Goal: Information Seeking & Learning: Learn about a topic

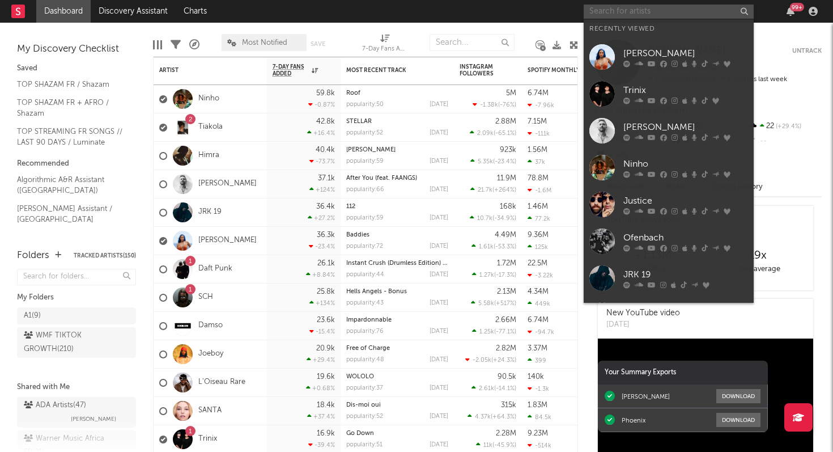
click at [619, 15] on input "text" at bounding box center [669, 12] width 170 height 14
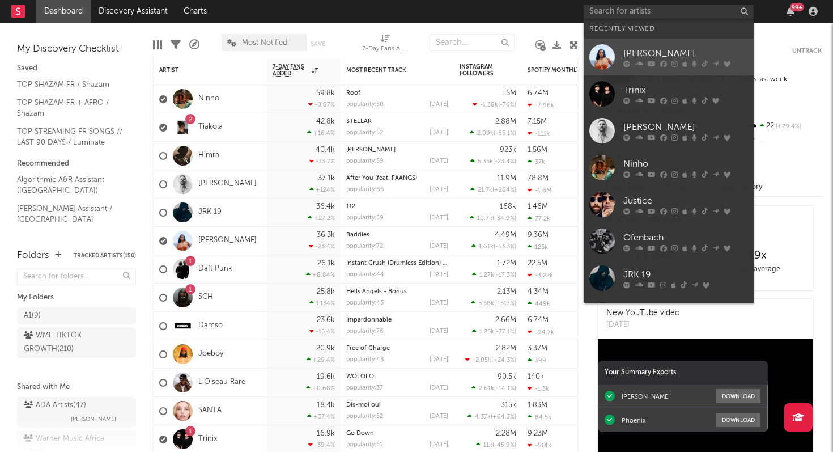
click at [638, 67] on link "[PERSON_NAME]" at bounding box center [669, 57] width 170 height 37
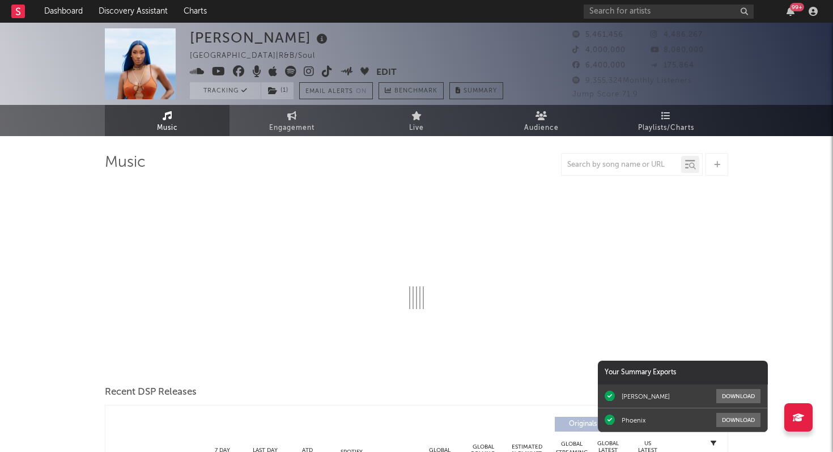
select select "6m"
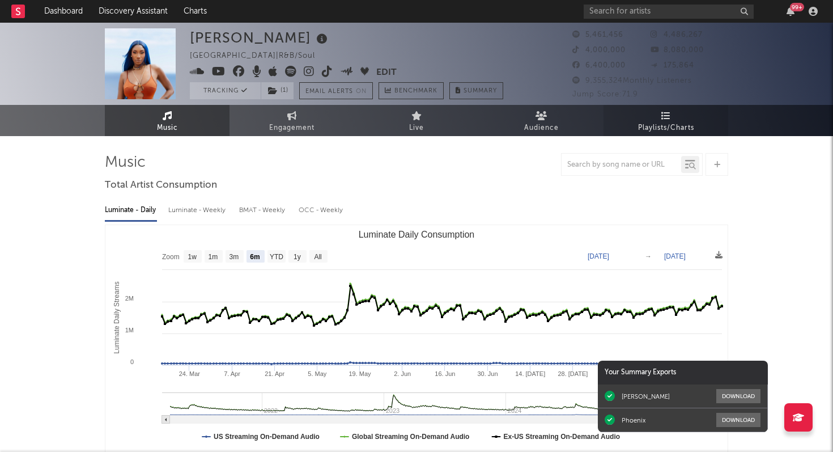
click at [662, 120] on icon at bounding box center [667, 115] width 10 height 9
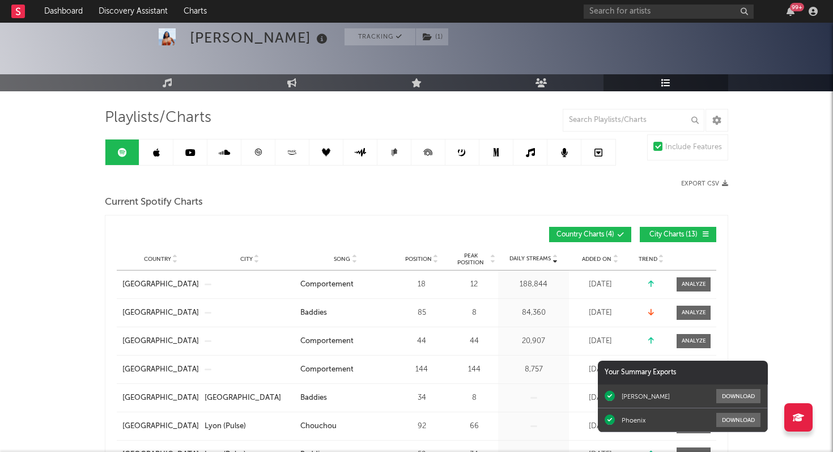
scroll to position [11, 0]
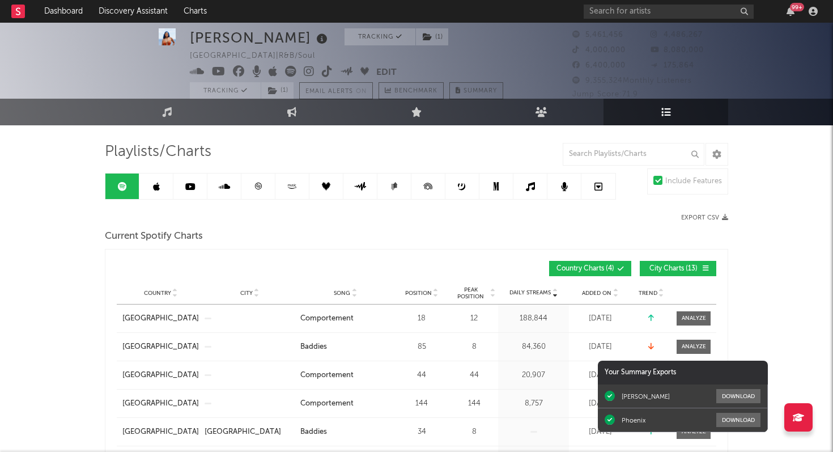
click at [261, 188] on icon at bounding box center [258, 186] width 7 height 7
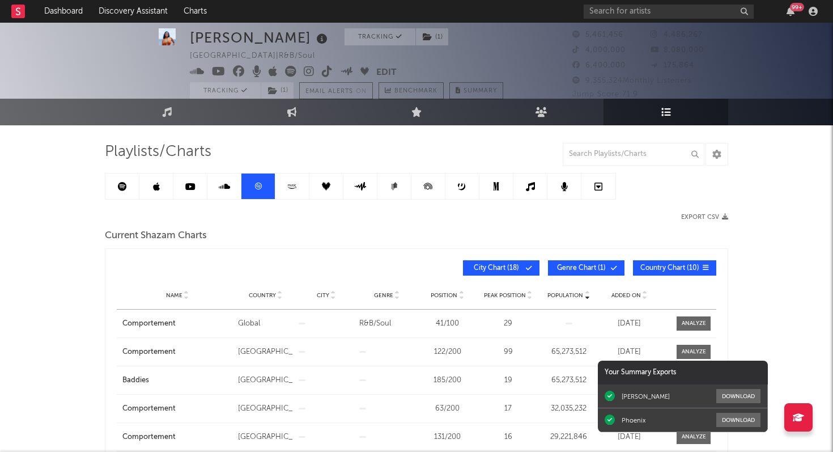
click at [624, 296] on span "Added On" at bounding box center [626, 295] width 29 height 7
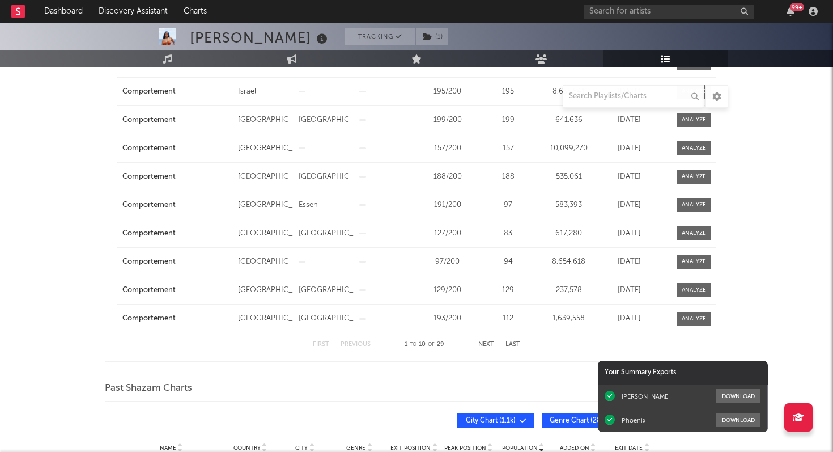
scroll to position [113, 0]
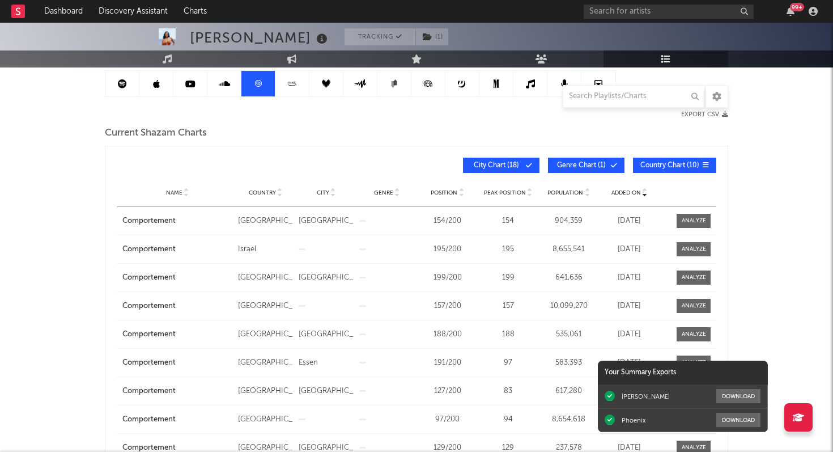
click at [126, 82] on icon at bounding box center [122, 83] width 9 height 9
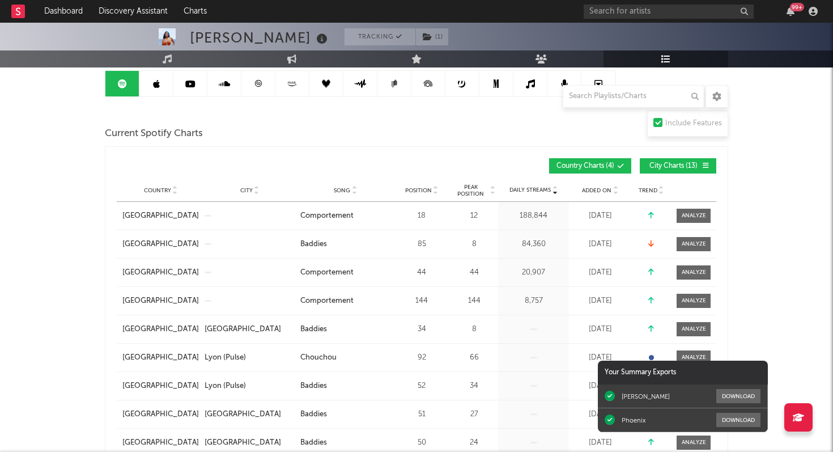
click at [603, 189] on span "Added On" at bounding box center [596, 190] width 29 height 7
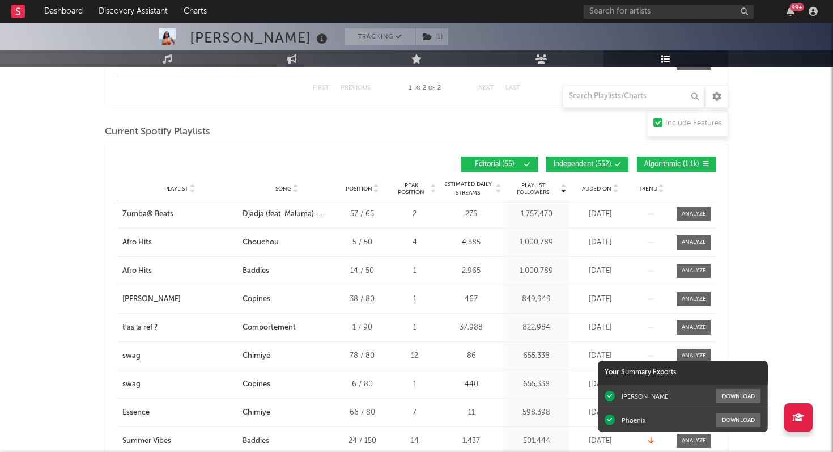
scroll to position [689, 0]
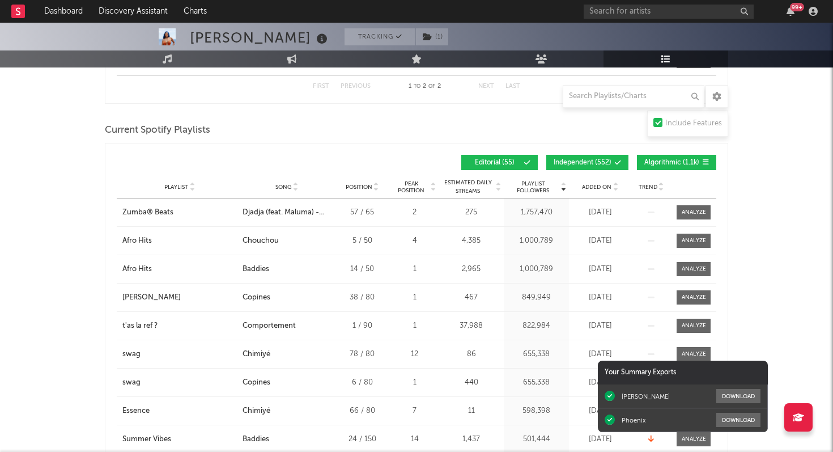
click at [600, 188] on span "Added On" at bounding box center [596, 187] width 29 height 7
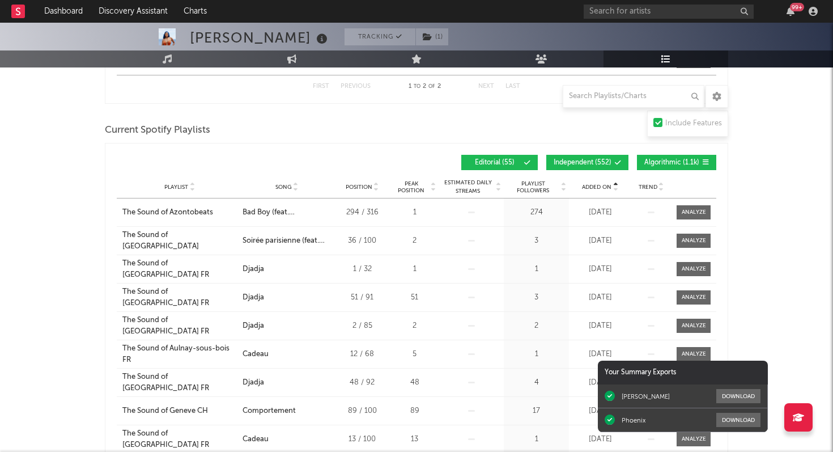
click at [600, 188] on span "Added On" at bounding box center [596, 187] width 29 height 7
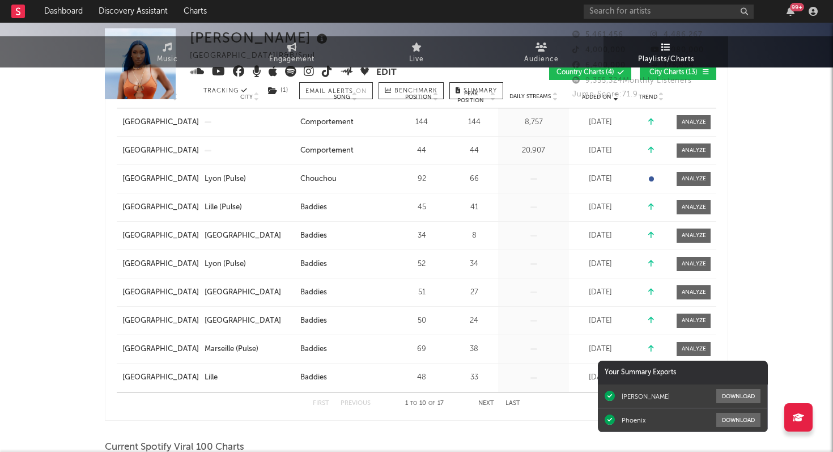
scroll to position [0, 0]
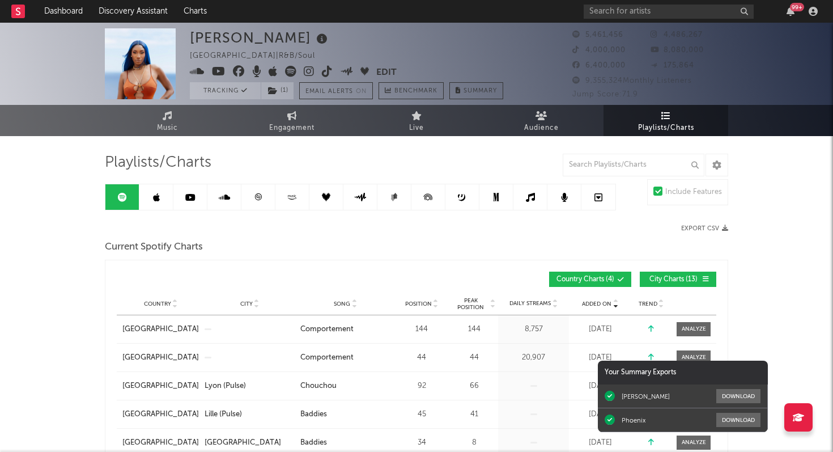
click at [259, 196] on icon at bounding box center [258, 197] width 9 height 9
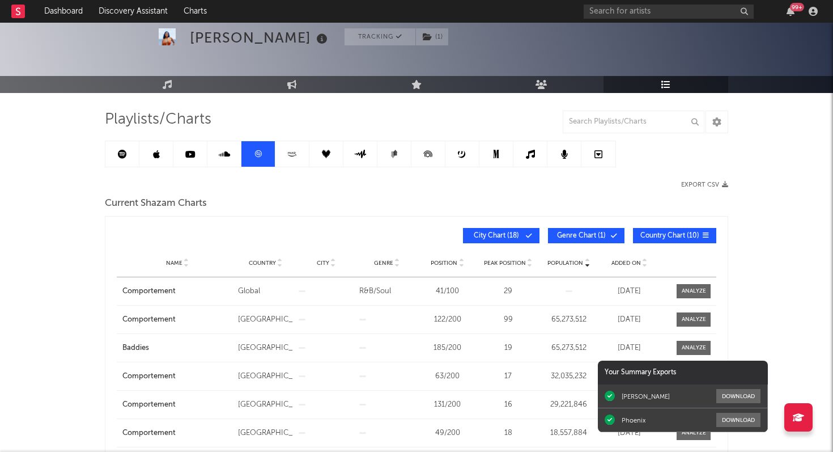
scroll to position [50, 0]
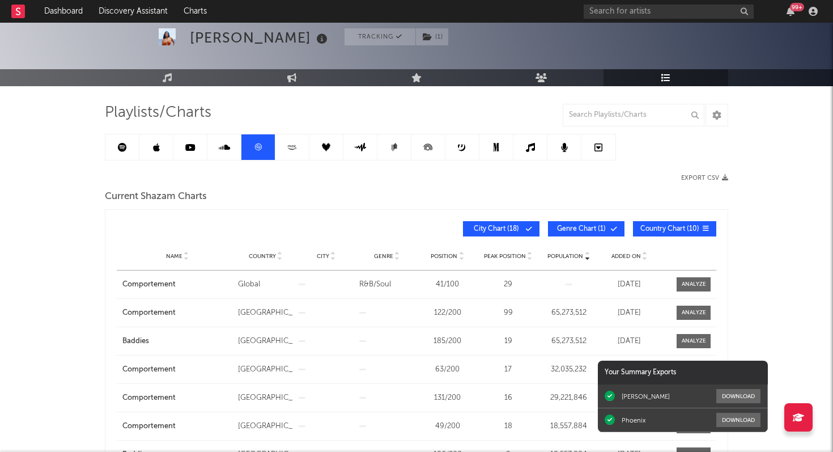
click at [161, 154] on link at bounding box center [156, 147] width 34 height 26
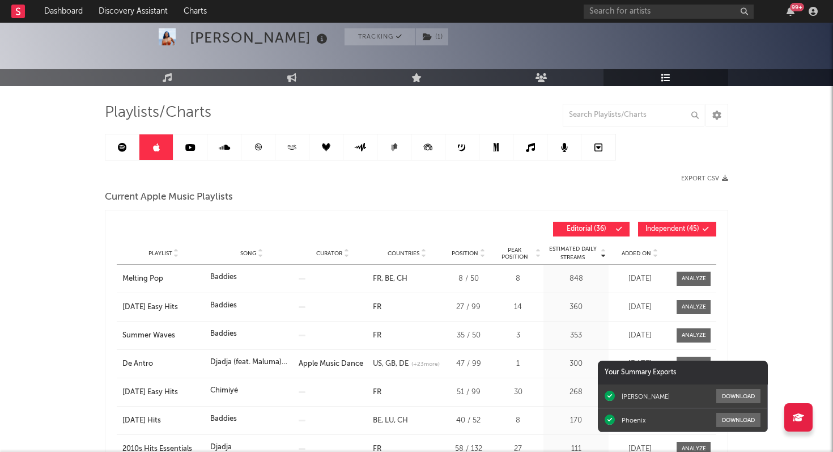
click at [631, 250] on span "Added On" at bounding box center [636, 253] width 29 height 7
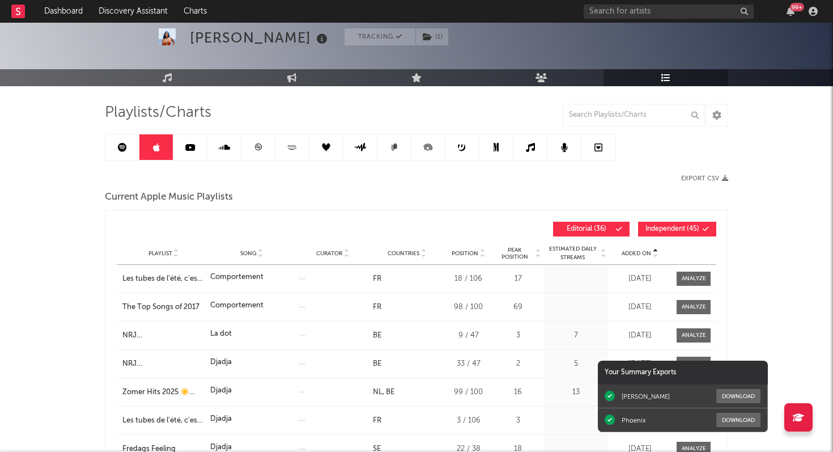
click at [631, 250] on span "Added On" at bounding box center [636, 253] width 29 height 7
click at [634, 250] on span "Added On" at bounding box center [636, 253] width 29 height 7
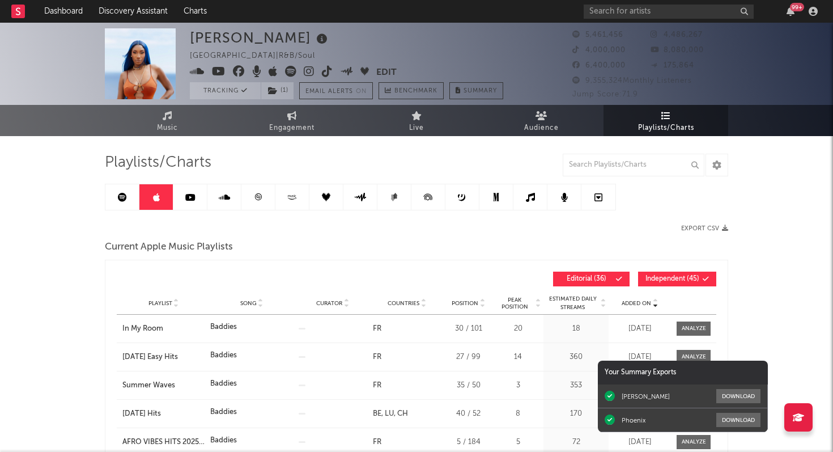
click at [785, 11] on div "99 +" at bounding box center [790, 11] width 17 height 9
click at [789, 10] on icon "button" at bounding box center [791, 11] width 8 height 9
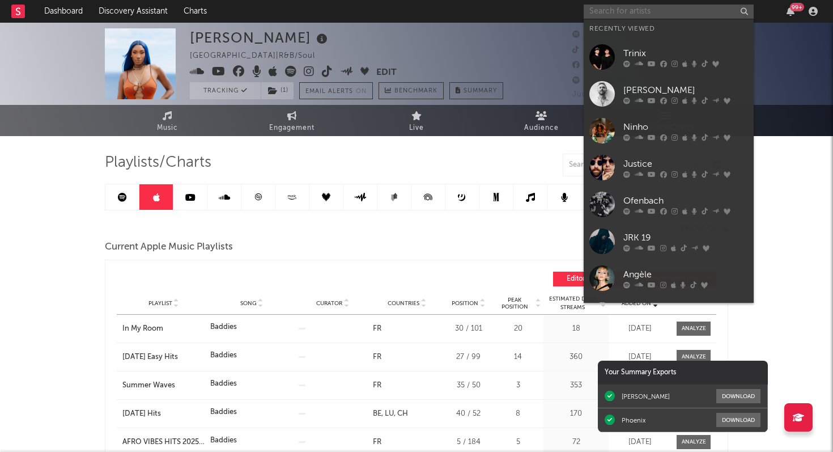
click at [634, 10] on input "text" at bounding box center [669, 12] width 170 height 14
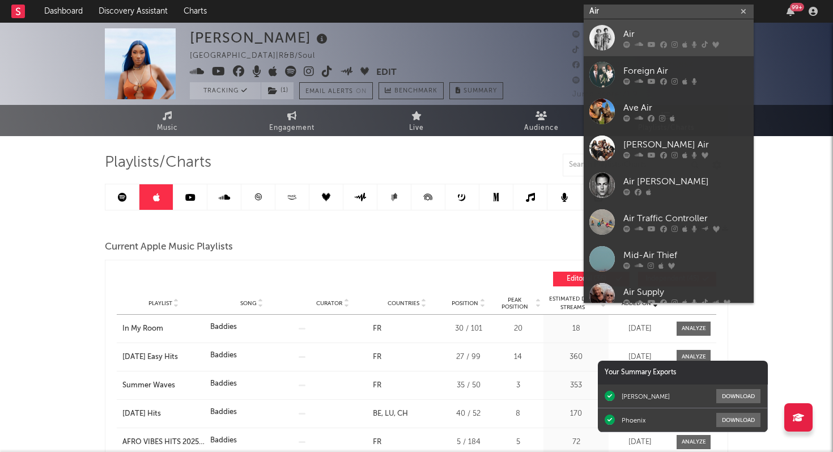
type input "Air"
click at [677, 35] on div "Air" at bounding box center [686, 34] width 125 height 14
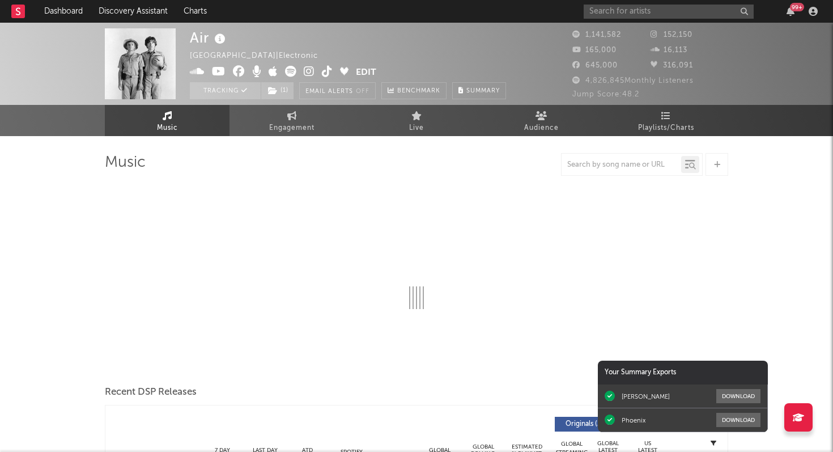
select select "6m"
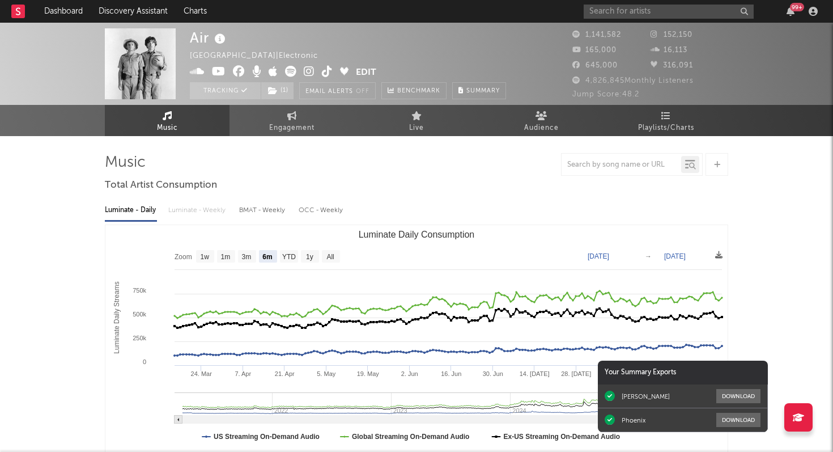
select select "6m"
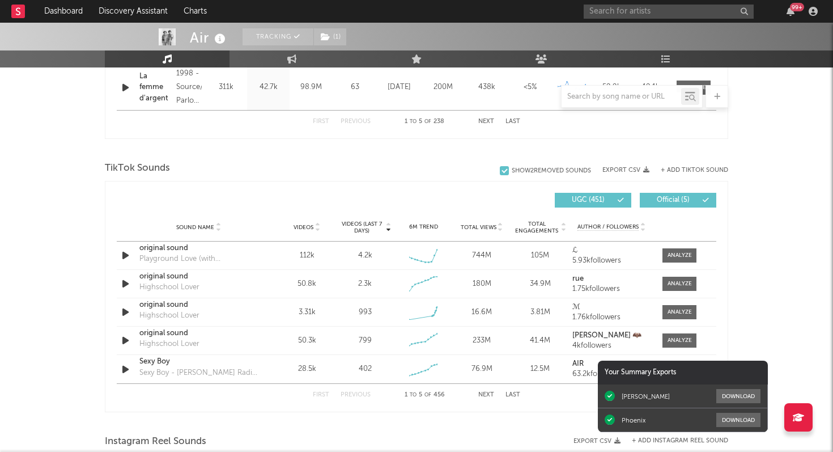
scroll to position [685, 0]
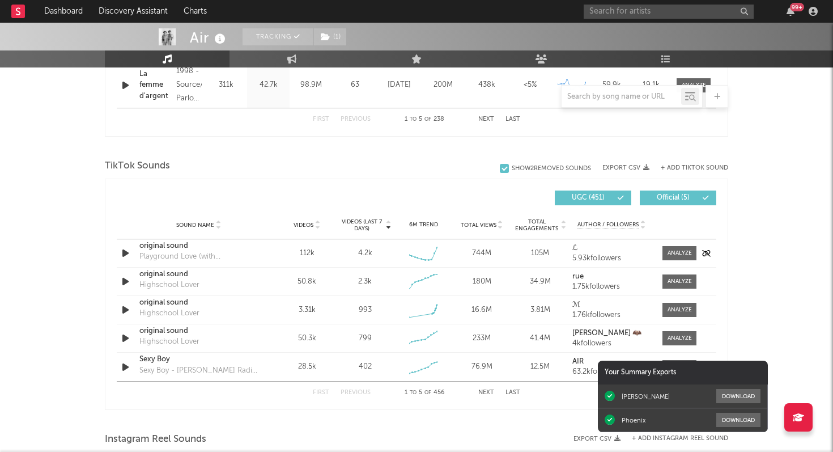
click at [125, 251] on icon "button" at bounding box center [126, 253] width 12 height 14
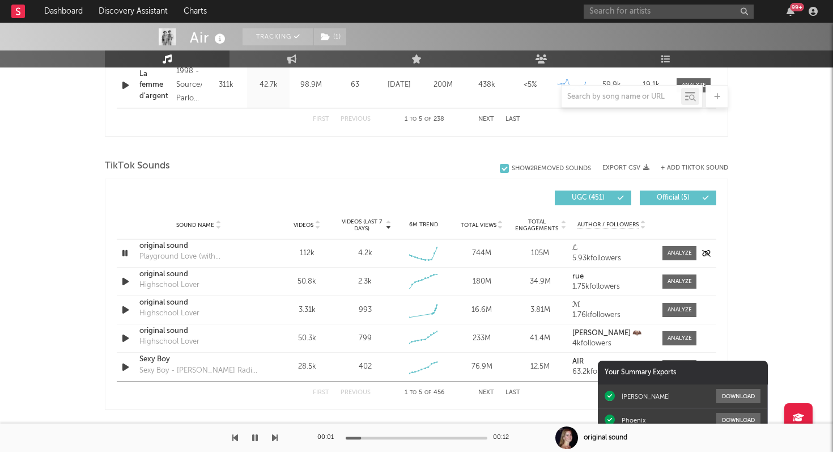
click at [124, 250] on icon "button" at bounding box center [125, 253] width 11 height 14
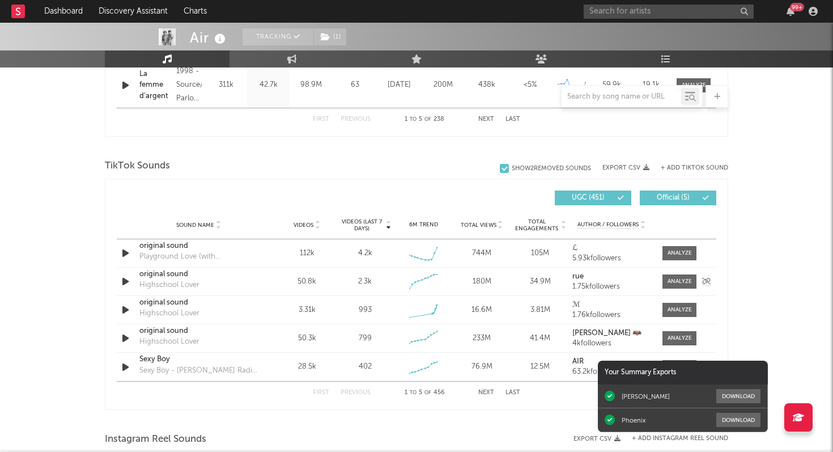
click at [124, 282] on icon "button" at bounding box center [126, 281] width 12 height 14
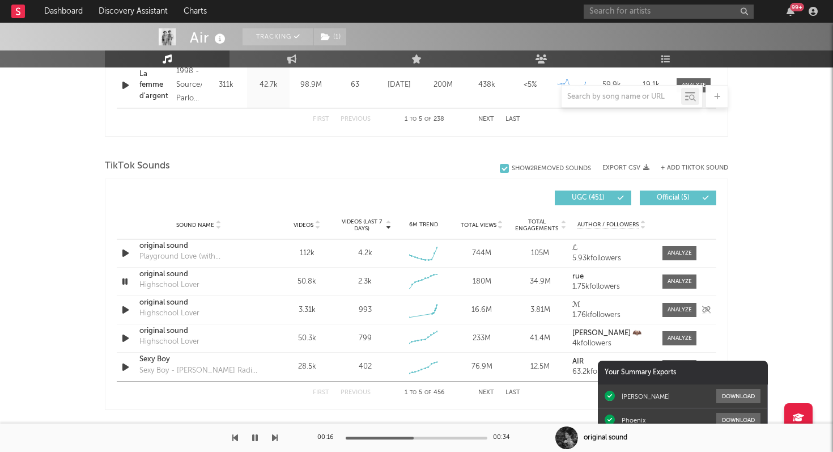
click at [126, 310] on icon "button" at bounding box center [126, 310] width 12 height 14
click at [127, 341] on icon "button" at bounding box center [126, 338] width 12 height 14
click at [125, 308] on icon "button" at bounding box center [126, 310] width 12 height 14
click at [178, 301] on div "original sound" at bounding box center [198, 302] width 118 height 11
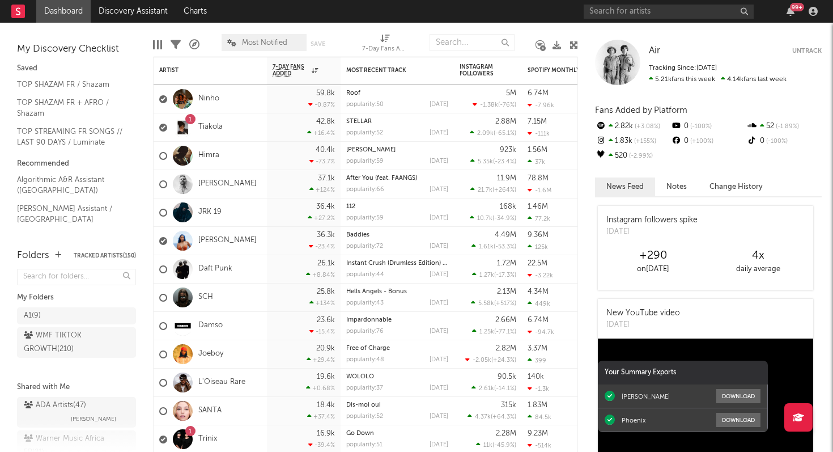
click at [793, 9] on div "99 +" at bounding box center [797, 7] width 14 height 9
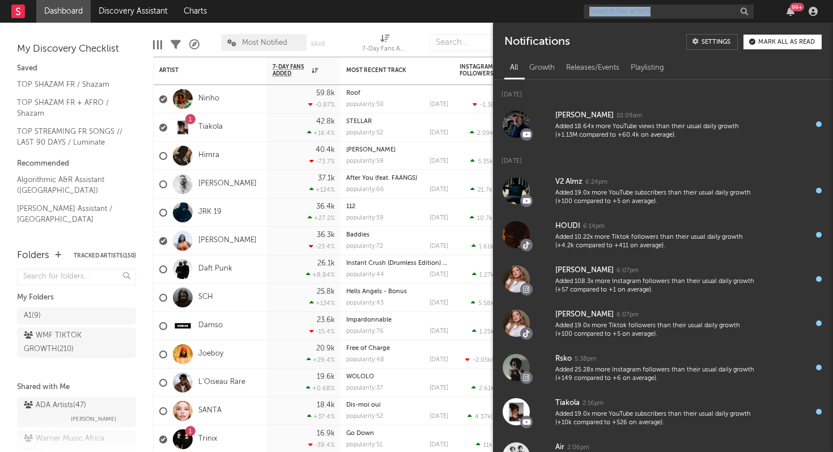
click at [768, 10] on div "99 +" at bounding box center [703, 11] width 238 height 23
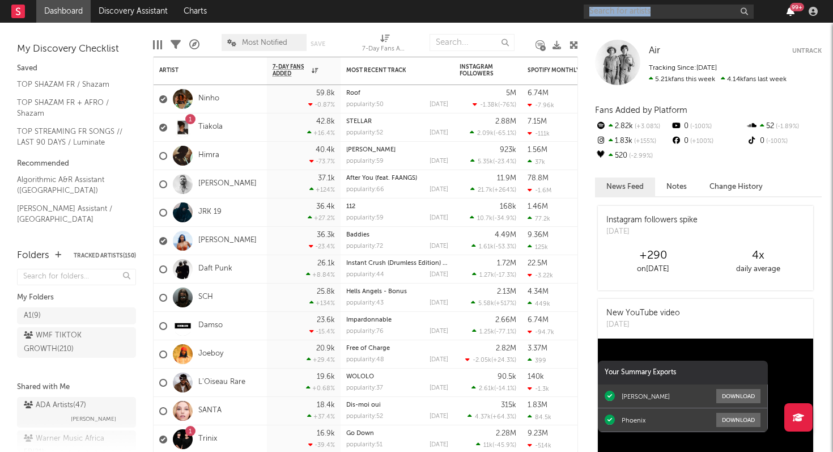
click at [790, 10] on icon "button" at bounding box center [791, 11] width 8 height 9
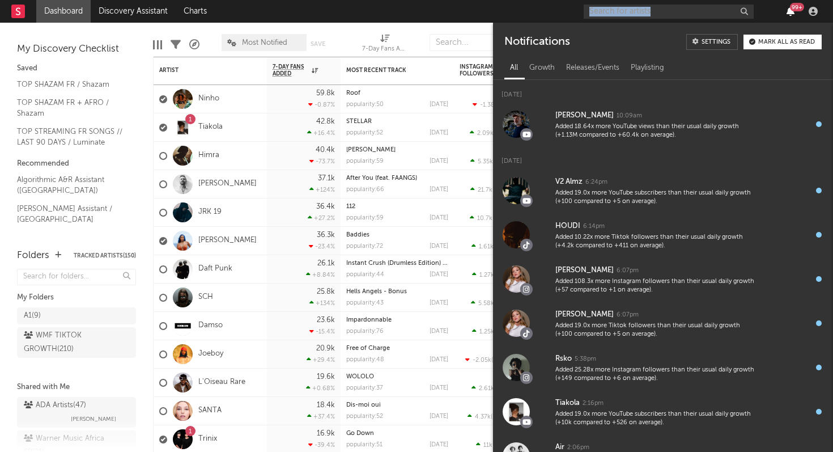
click at [790, 10] on icon "button" at bounding box center [791, 11] width 8 height 9
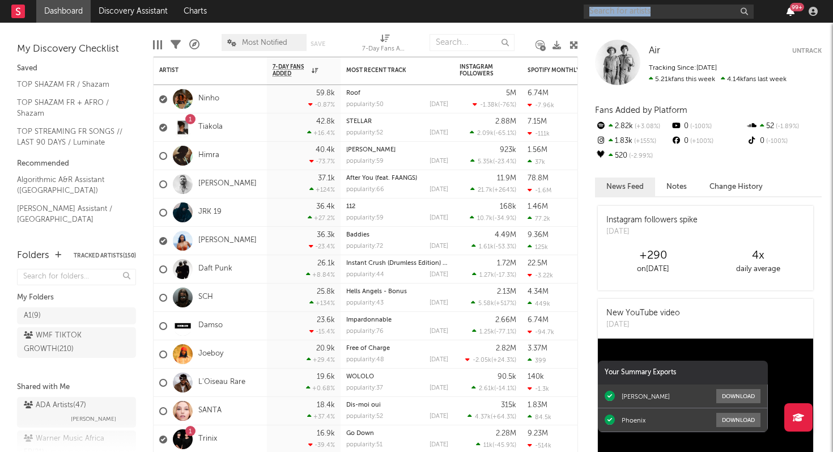
click at [790, 10] on icon "button" at bounding box center [791, 11] width 8 height 9
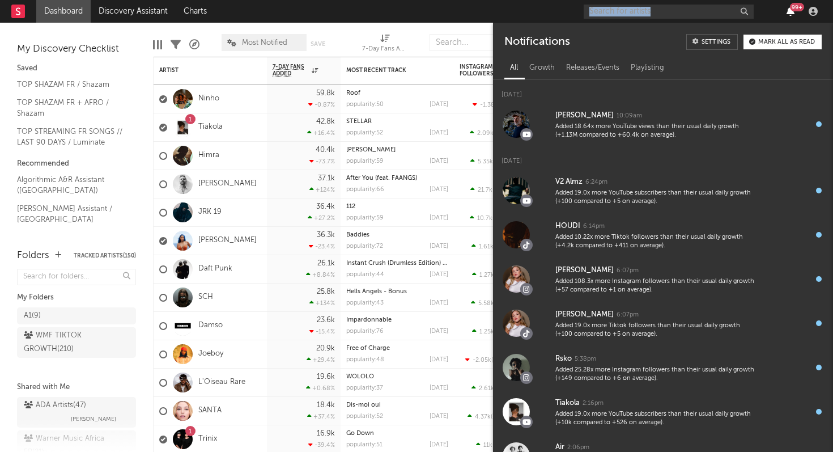
click at [790, 10] on icon "button" at bounding box center [791, 11] width 8 height 9
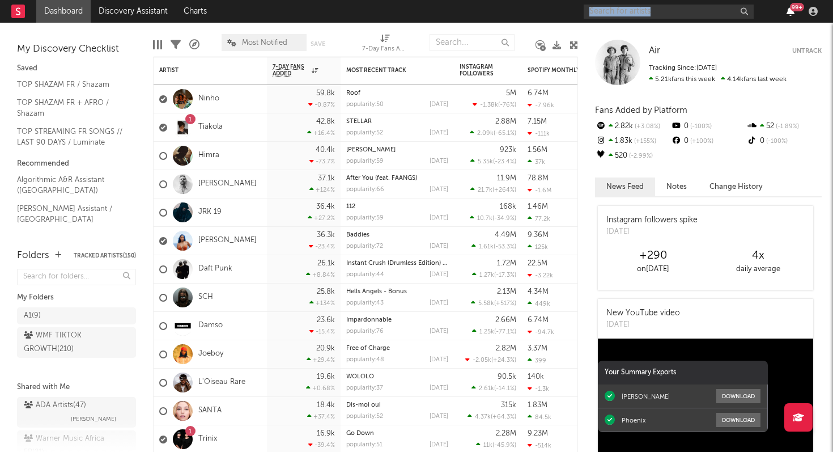
click at [790, 10] on icon "button" at bounding box center [791, 11] width 8 height 9
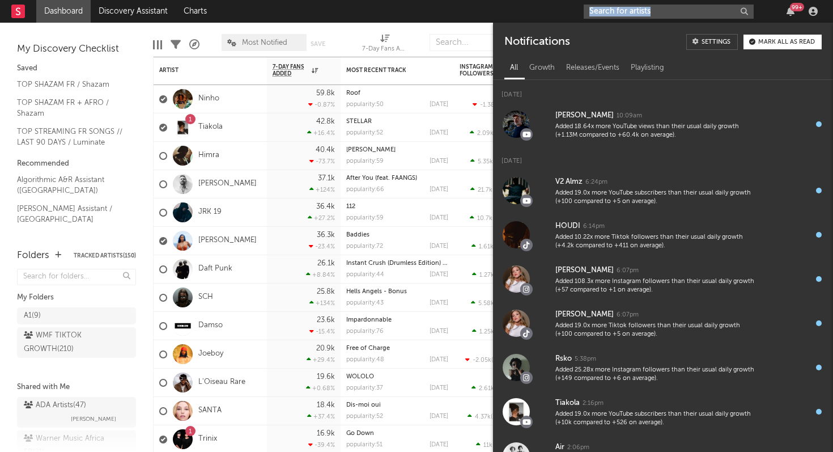
click at [664, 14] on input "text" at bounding box center [669, 12] width 170 height 14
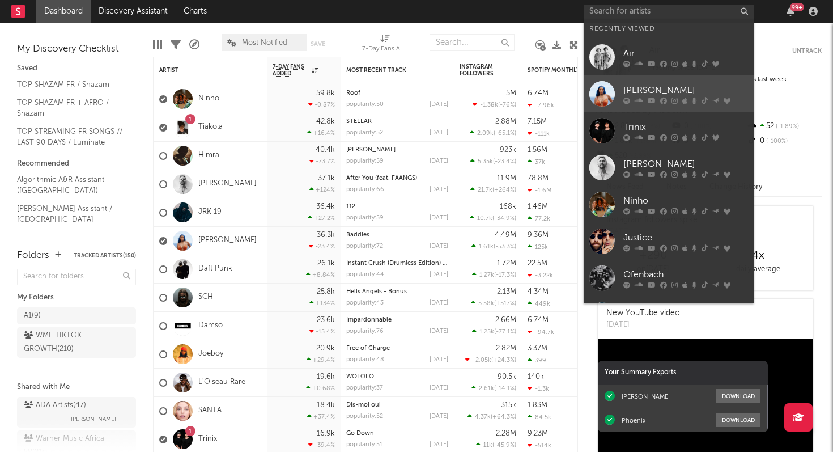
click at [663, 110] on link "[PERSON_NAME]" at bounding box center [669, 93] width 170 height 37
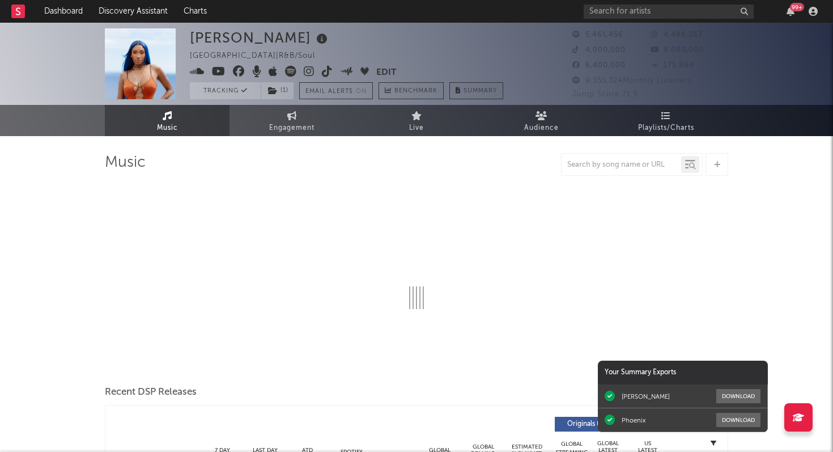
select select "6m"
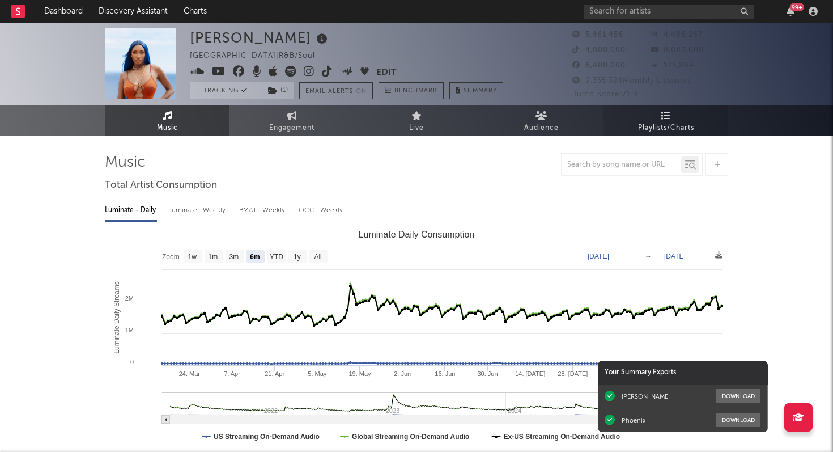
click at [661, 121] on span "Playlists/Charts" at bounding box center [666, 128] width 56 height 14
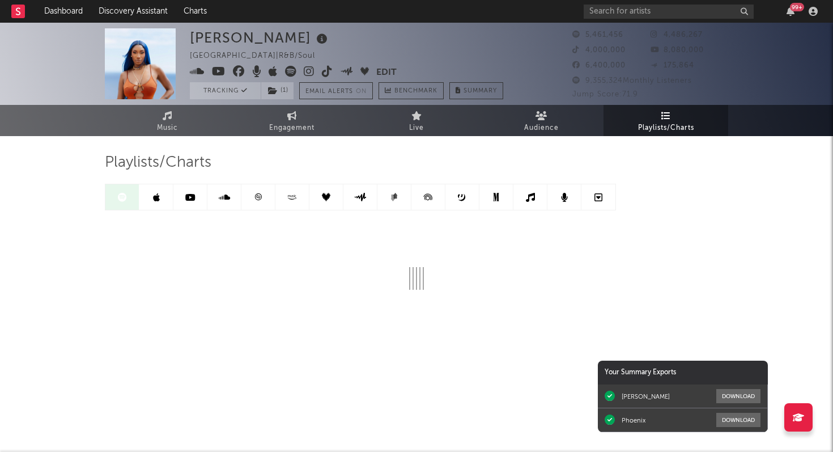
click at [259, 202] on link at bounding box center [259, 197] width 34 height 26
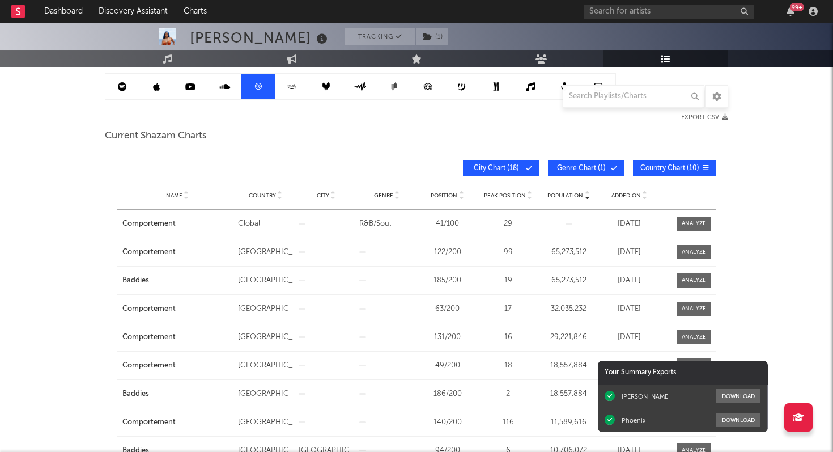
scroll to position [113, 0]
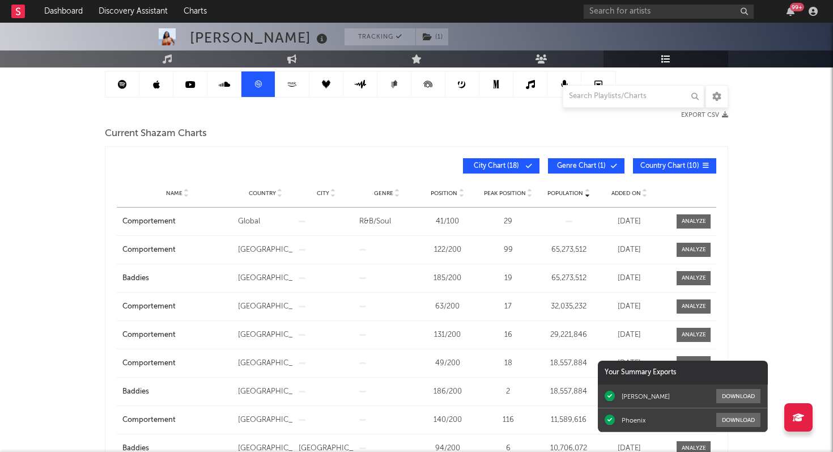
click at [599, 166] on span "Genre Chart ( 1 )" at bounding box center [582, 166] width 52 height 7
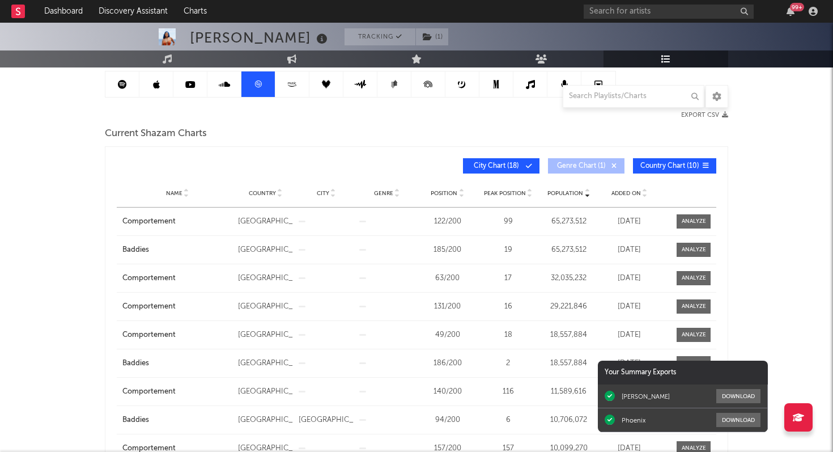
click at [512, 166] on span "City Chart ( 18 )" at bounding box center [497, 166] width 52 height 7
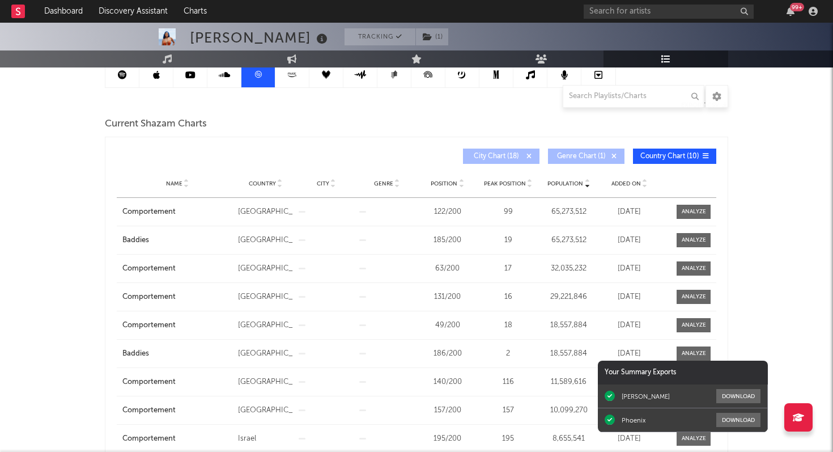
scroll to position [119, 0]
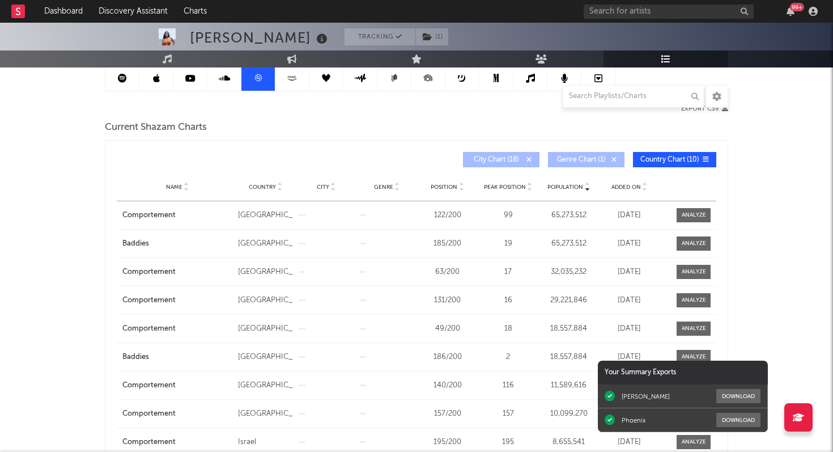
click at [649, 161] on span "Country Chart ( 10 )" at bounding box center [670, 159] width 59 height 7
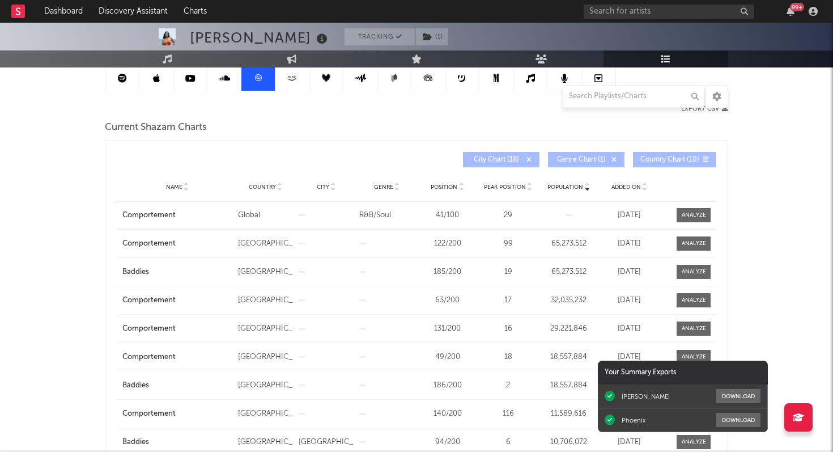
click at [508, 159] on span "City Chart ( 18 )" at bounding box center [497, 159] width 52 height 7
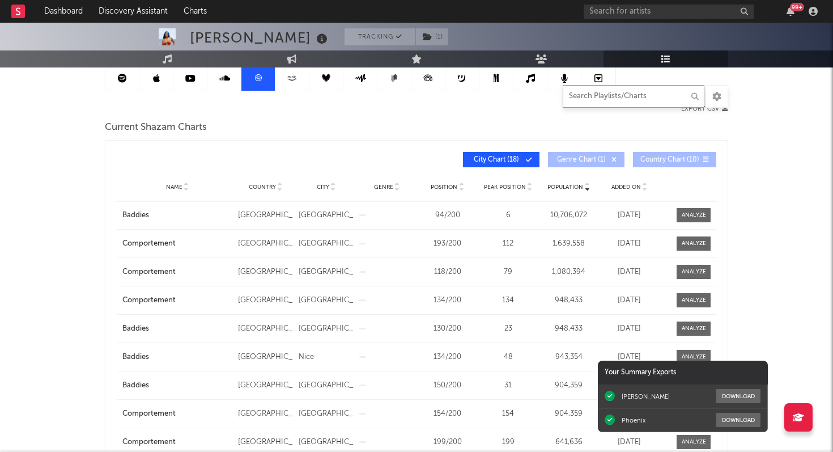
click at [582, 99] on input "text" at bounding box center [634, 96] width 142 height 23
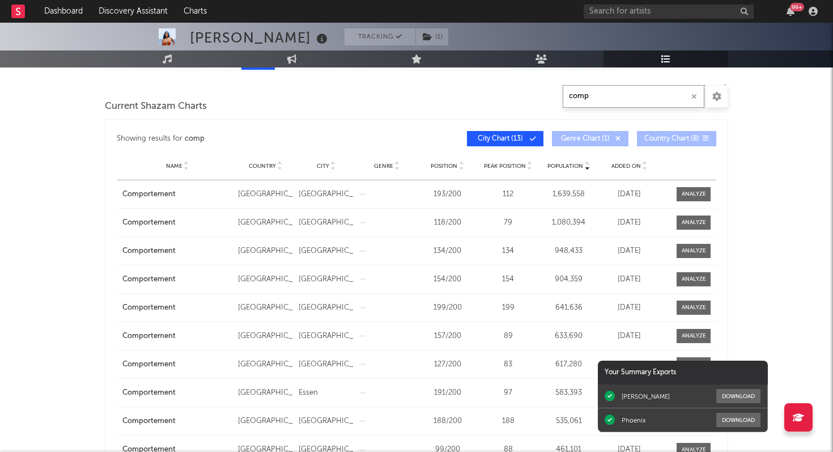
scroll to position [146, 0]
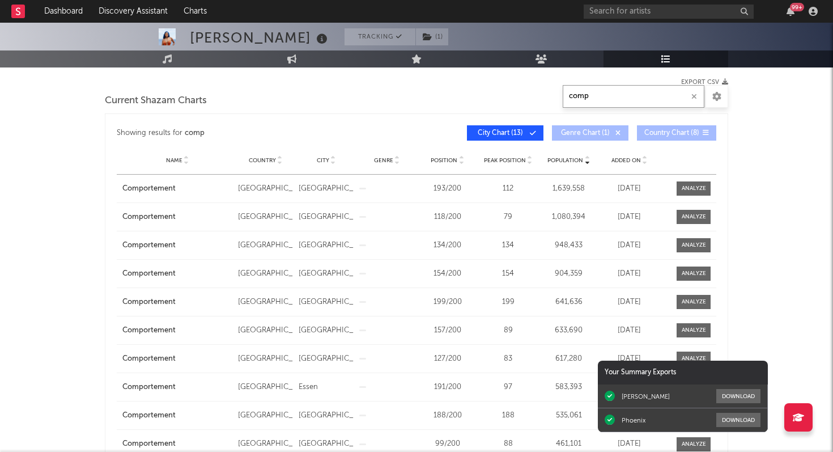
type input "comp"
click at [633, 156] on div "Added On" at bounding box center [629, 160] width 55 height 9
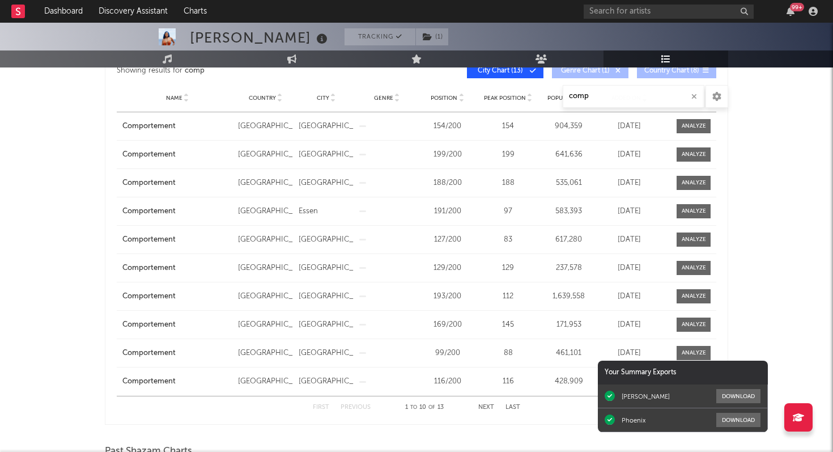
scroll to position [206, 0]
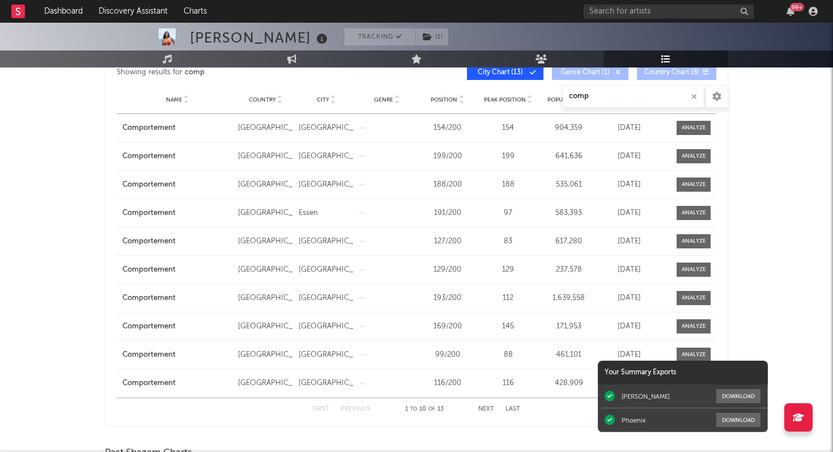
click at [486, 408] on button "Next" at bounding box center [486, 409] width 16 height 6
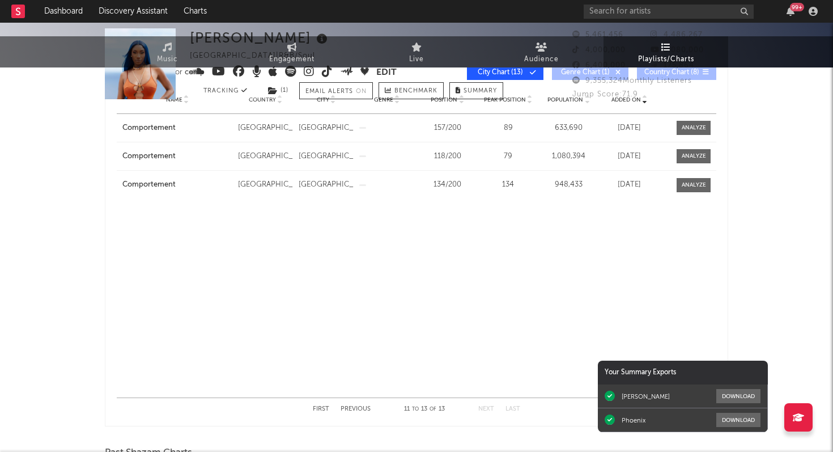
scroll to position [0, 0]
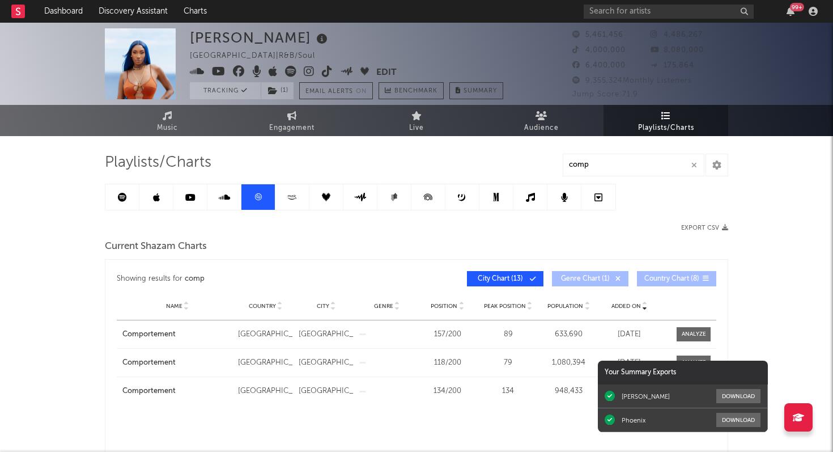
click at [120, 197] on icon at bounding box center [122, 197] width 9 height 9
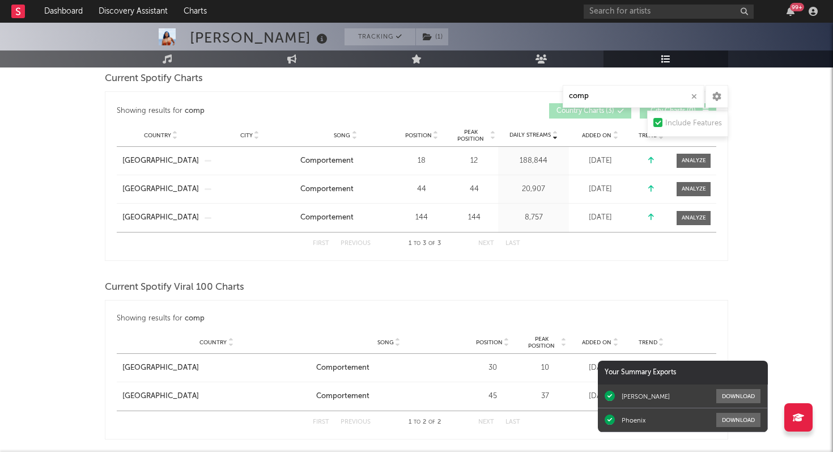
scroll to position [170, 0]
